Goal: Task Accomplishment & Management: Complete application form

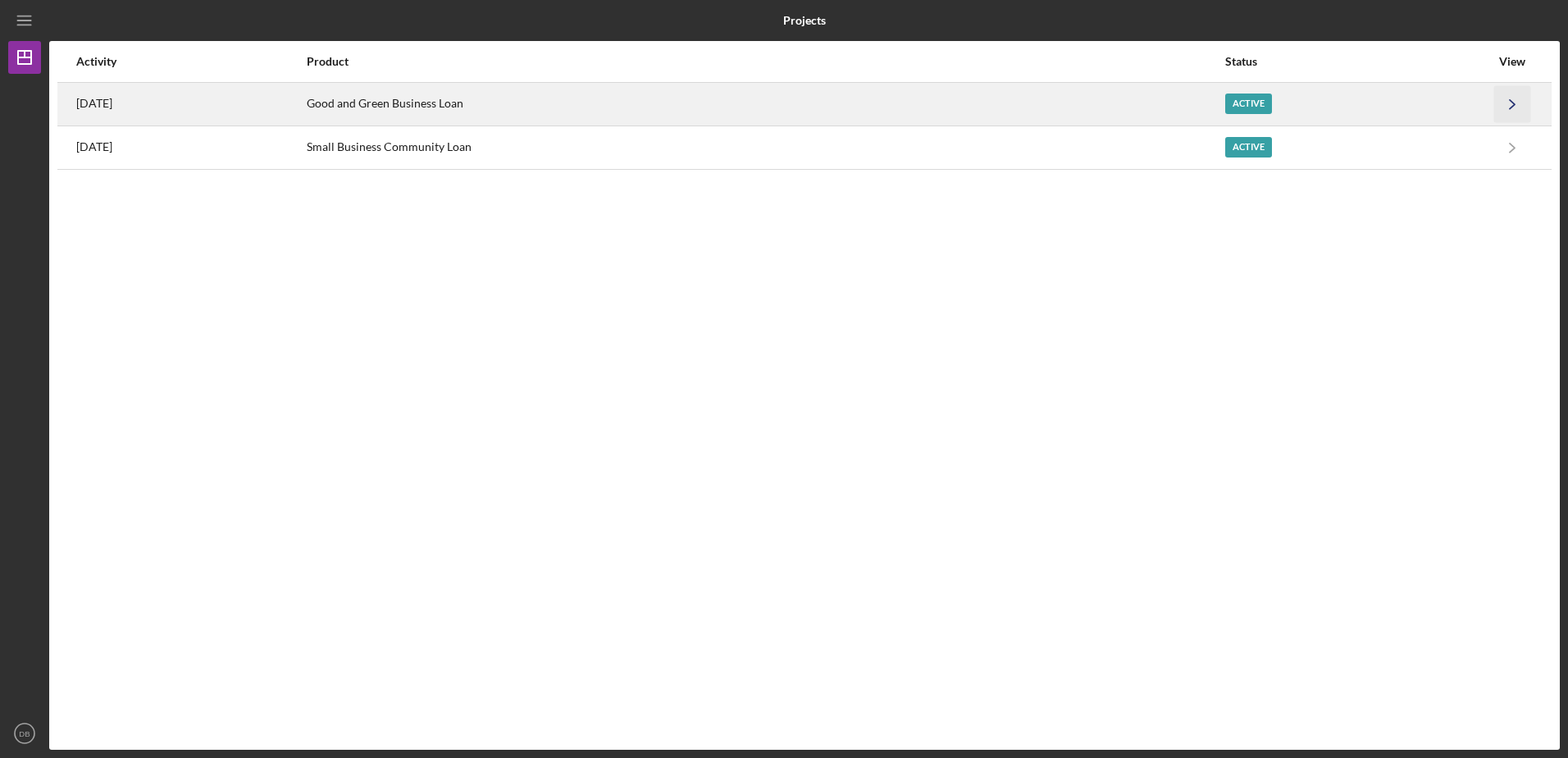
click at [1510, 107] on polyline "button" at bounding box center [1511, 104] width 5 height 9
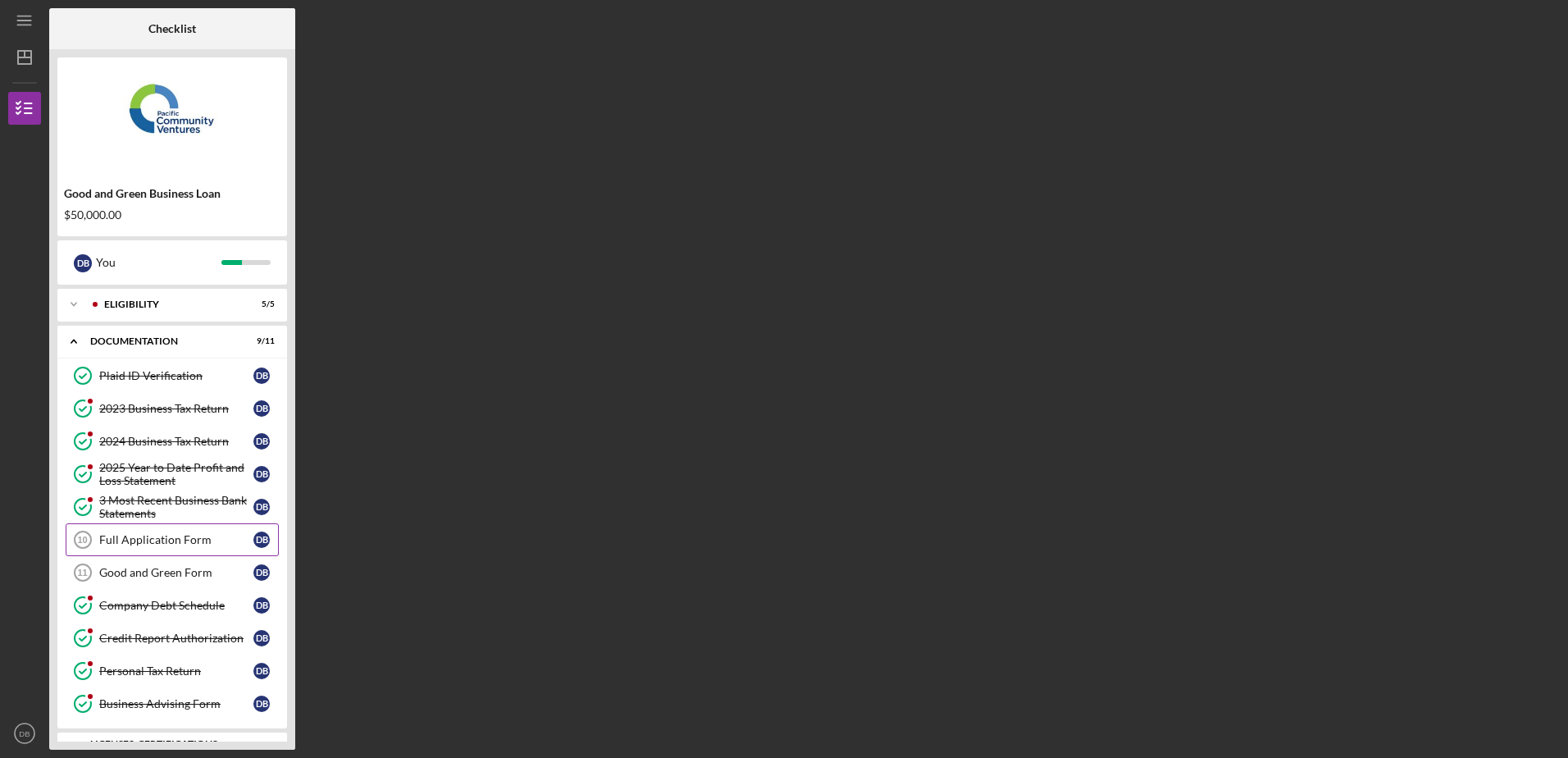
click at [228, 542] on div "Full Application Form" at bounding box center [177, 539] width 154 height 13
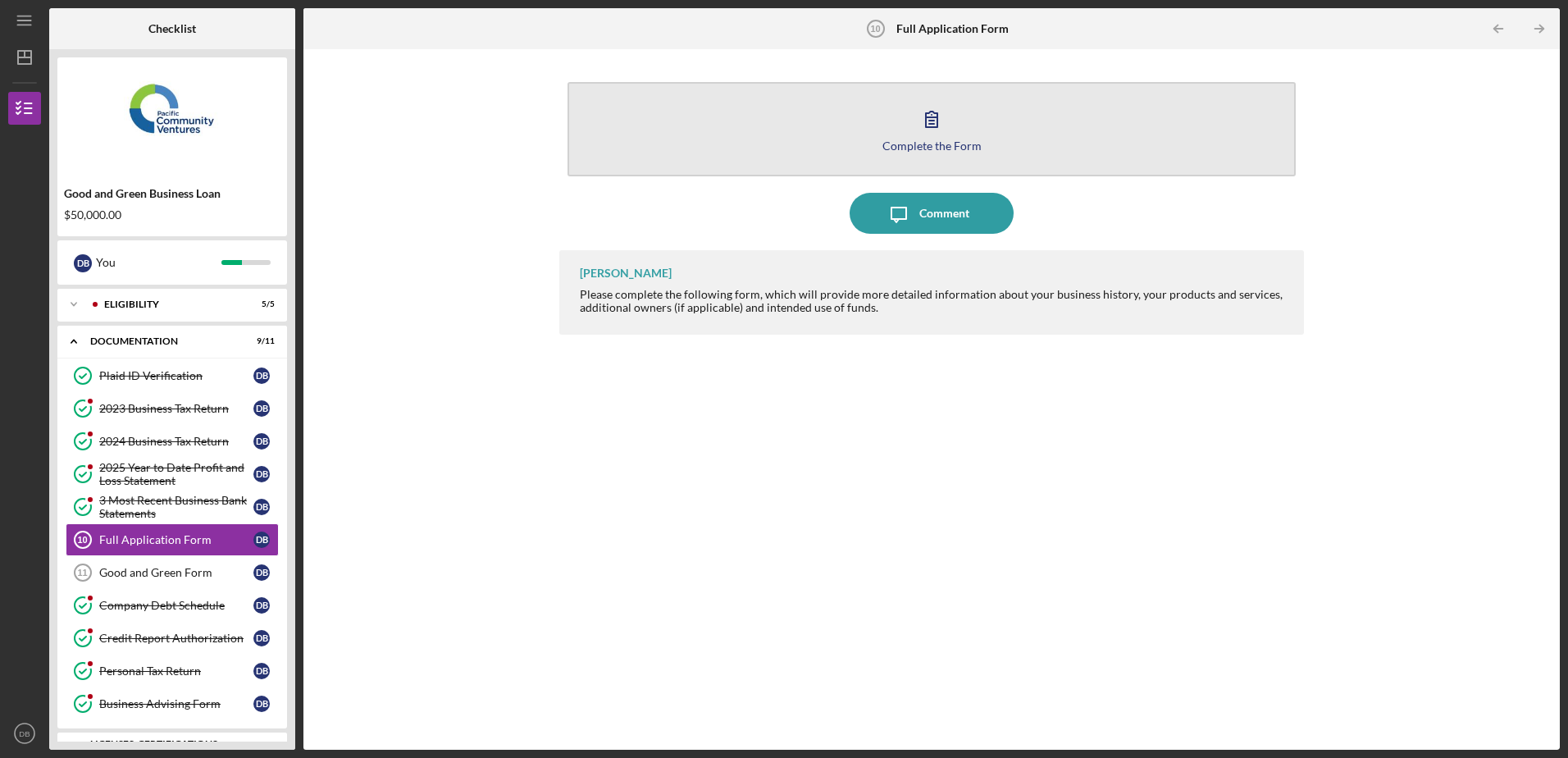
click at [996, 139] on button "Complete the Form Form" at bounding box center [931, 129] width 728 height 95
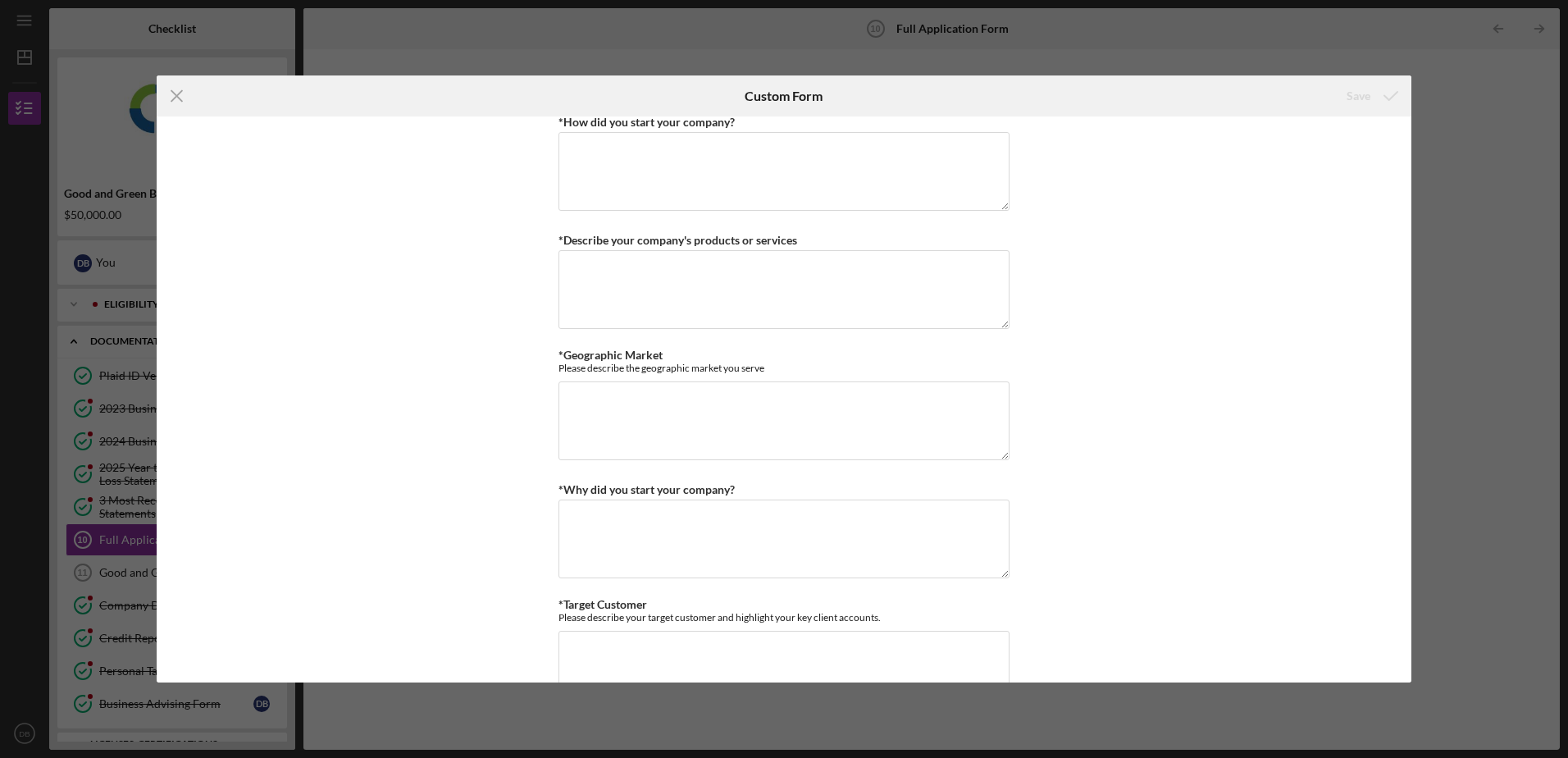
scroll to position [2788, 0]
